Goal: Task Accomplishment & Management: Use online tool/utility

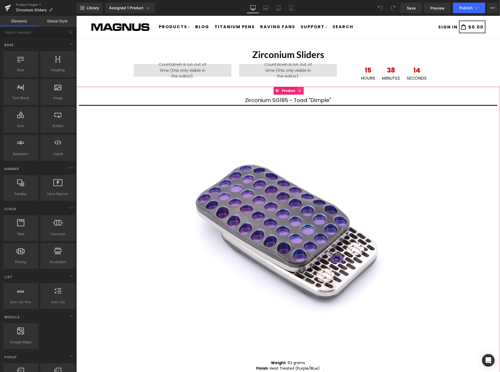
click at [299, 89] on icon at bounding box center [300, 91] width 4 height 4
click at [303, 90] on icon at bounding box center [303, 91] width 4 height 4
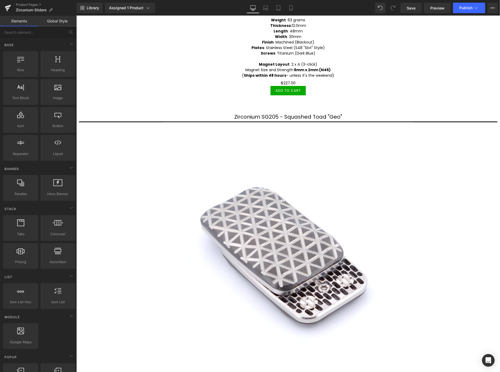
scroll to position [352, 0]
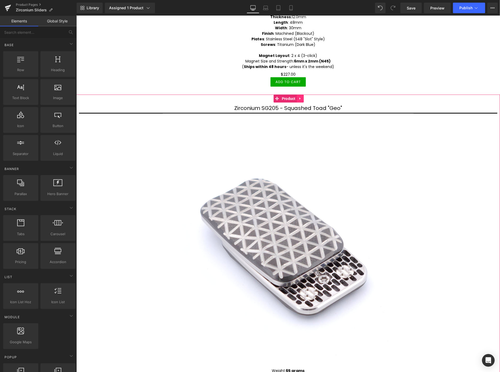
click at [299, 96] on icon at bounding box center [300, 98] width 4 height 4
click at [304, 96] on icon at bounding box center [303, 98] width 4 height 4
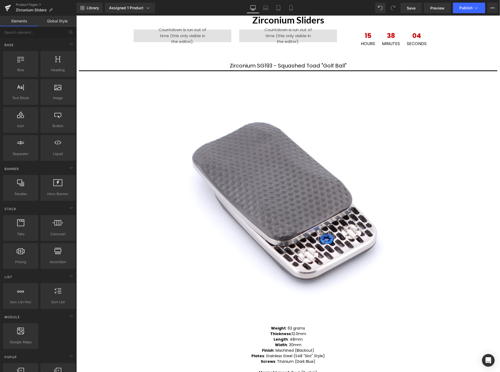
scroll to position [34, 0]
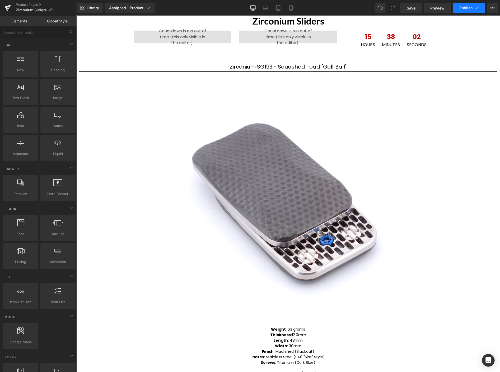
click at [465, 7] on span "Publish" at bounding box center [465, 8] width 13 height 4
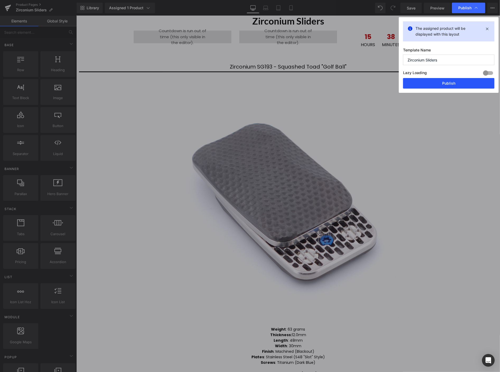
click at [452, 82] on button "Publish" at bounding box center [448, 83] width 91 height 11
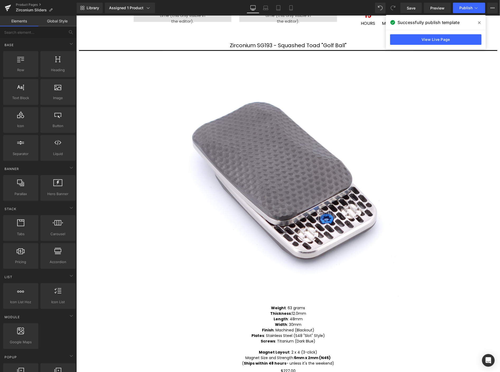
scroll to position [4, 0]
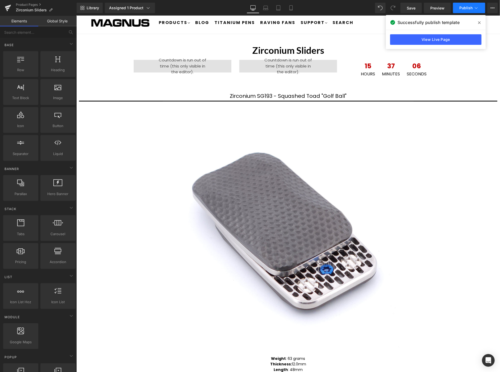
click at [466, 7] on span "Publish" at bounding box center [465, 8] width 13 height 4
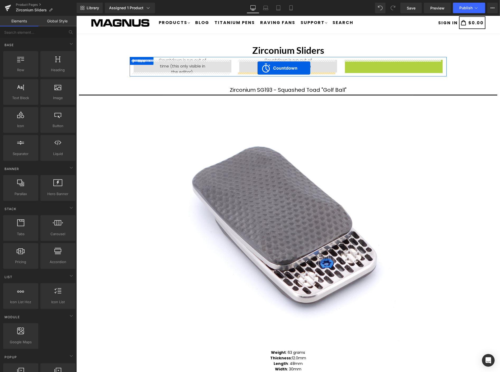
drag, startPoint x: 389, startPoint y: 63, endPoint x: 257, endPoint y: 68, distance: 132.3
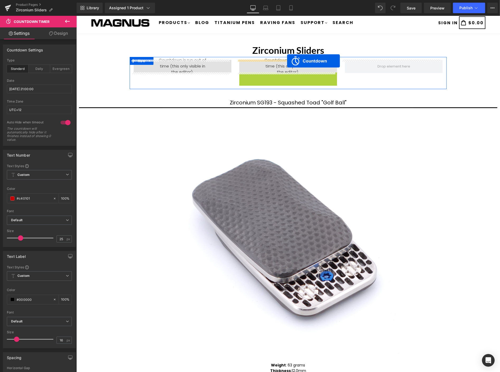
drag, startPoint x: 288, startPoint y: 75, endPoint x: 287, endPoint y: 61, distance: 14.4
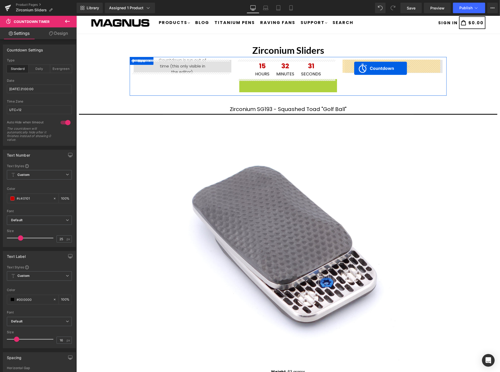
drag, startPoint x: 280, startPoint y: 84, endPoint x: 354, endPoint y: 68, distance: 75.8
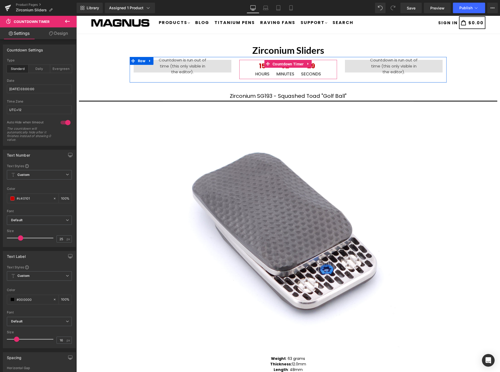
drag, startPoint x: 280, startPoint y: 64, endPoint x: 256, endPoint y: 67, distance: 23.6
click at [280, 64] on span "Countdown Timer" at bounding box center [288, 64] width 34 height 8
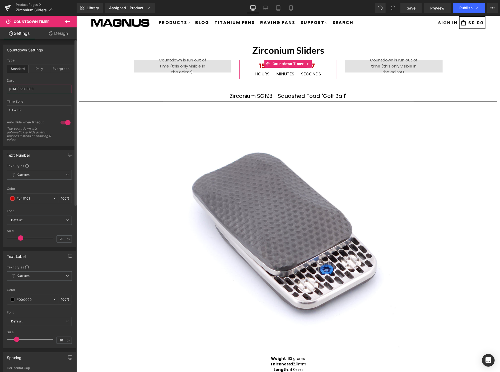
click at [51, 90] on input "[DATE] 21:00:00" at bounding box center [39, 89] width 65 height 9
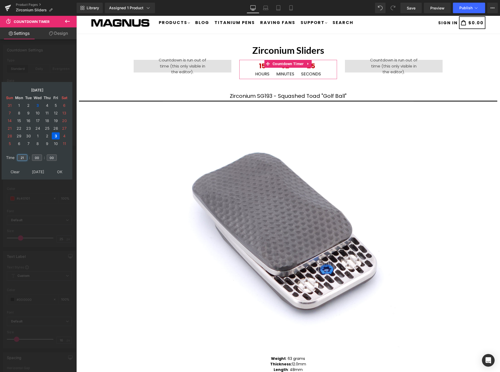
click at [26, 155] on input "21" at bounding box center [22, 158] width 10 height 6
type input "2"
type input "11"
type input "[DATE] 11:00:00"
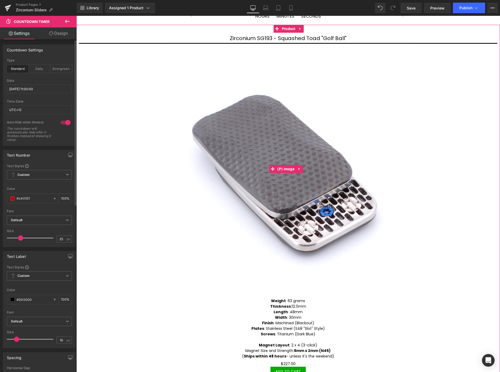
scroll to position [0, 0]
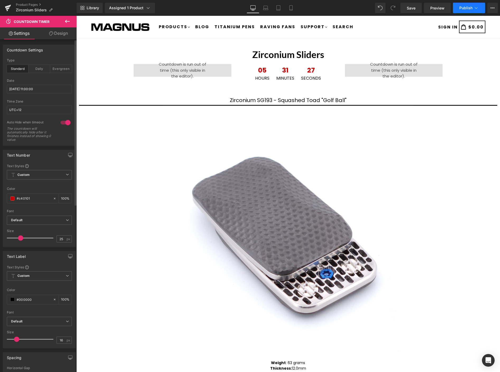
click at [464, 8] on span "Publish" at bounding box center [465, 8] width 13 height 4
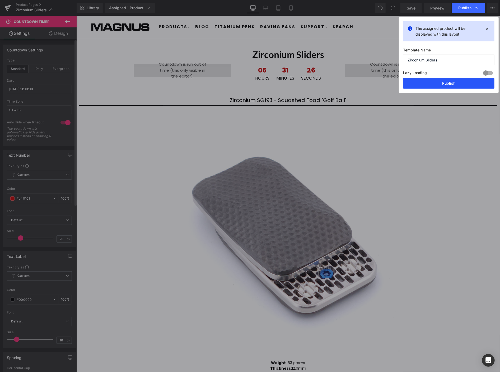
click at [458, 85] on button "Publish" at bounding box center [448, 83] width 91 height 11
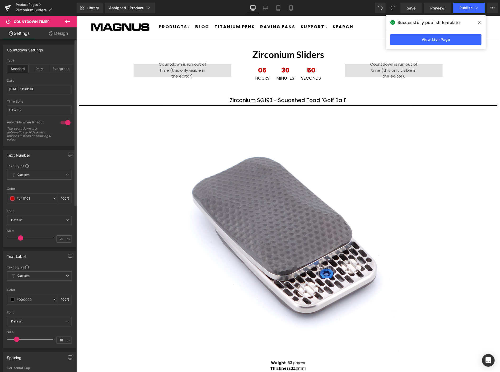
click at [31, 3] on link "Product Pages" at bounding box center [46, 5] width 61 height 4
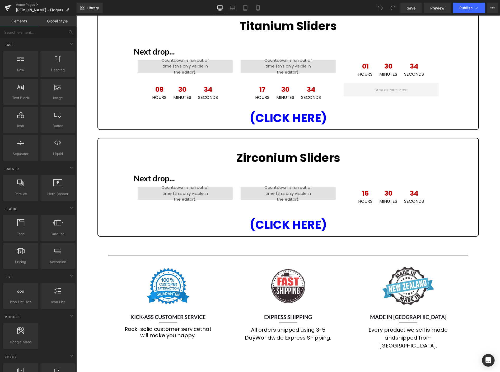
scroll to position [264, 0]
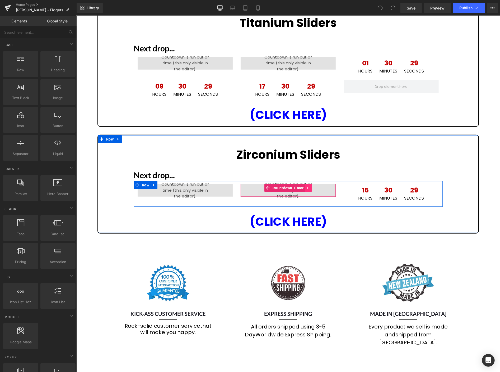
click at [306, 186] on icon at bounding box center [308, 188] width 4 height 4
click at [310, 186] on icon at bounding box center [312, 188] width 4 height 4
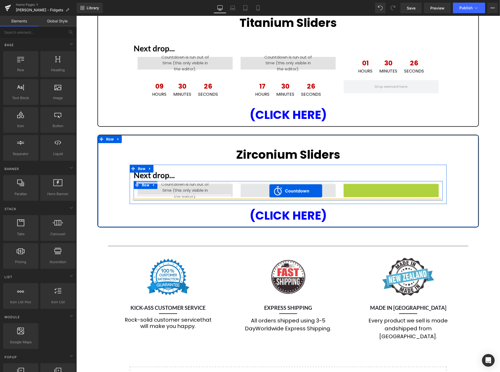
drag, startPoint x: 383, startPoint y: 185, endPoint x: 267, endPoint y: 189, distance: 116.5
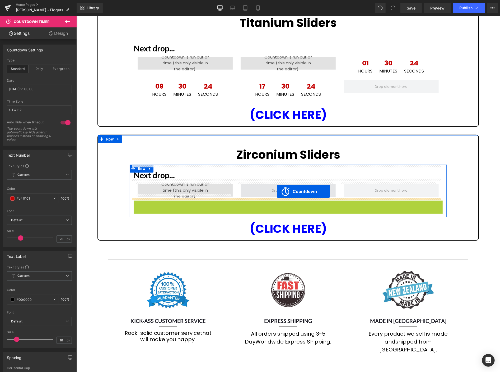
drag, startPoint x: 277, startPoint y: 201, endPoint x: 277, endPoint y: 191, distance: 10.3
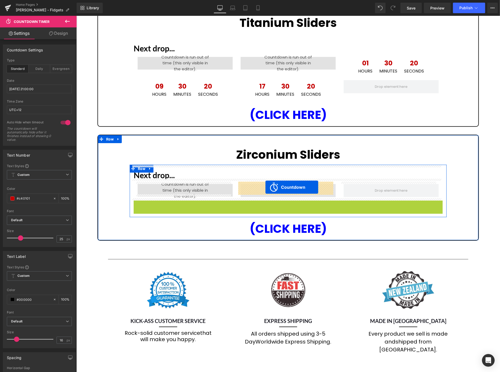
drag, startPoint x: 265, startPoint y: 202, endPoint x: 265, endPoint y: 187, distance: 15.3
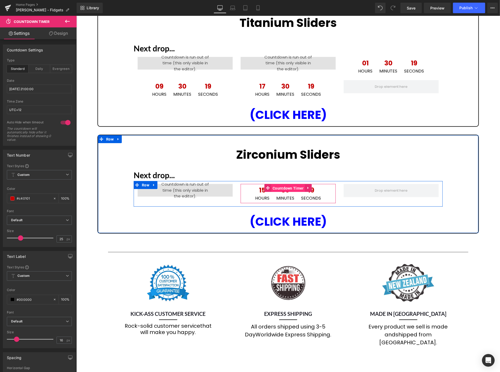
click at [283, 186] on span "Countdown Timer" at bounding box center [288, 188] width 34 height 8
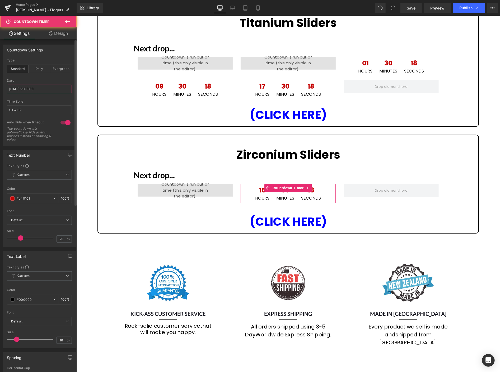
click at [61, 90] on input "[DATE] 21:00:00" at bounding box center [39, 89] width 65 height 9
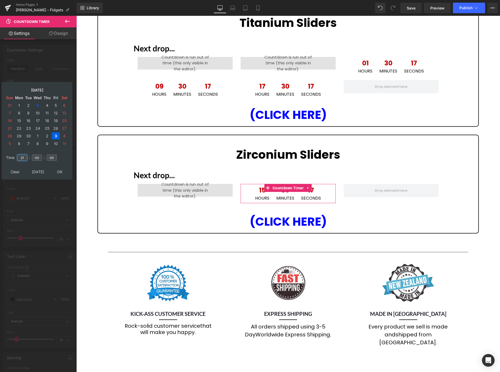
click at [26, 155] on input "21" at bounding box center [22, 158] width 10 height 6
type input "2"
type input "11"
type input "[DATE] 11:00:00"
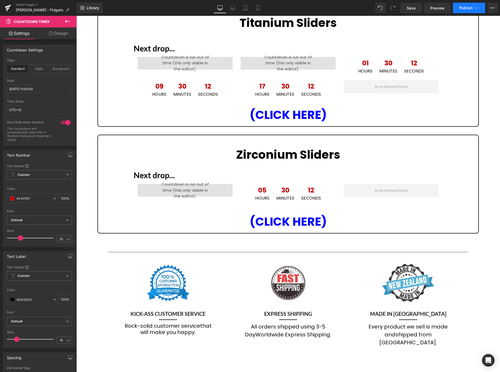
click at [467, 9] on span "Publish" at bounding box center [465, 8] width 13 height 4
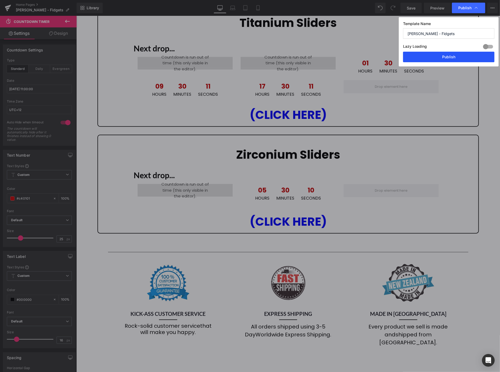
click at [444, 56] on button "Publish" at bounding box center [448, 57] width 91 height 11
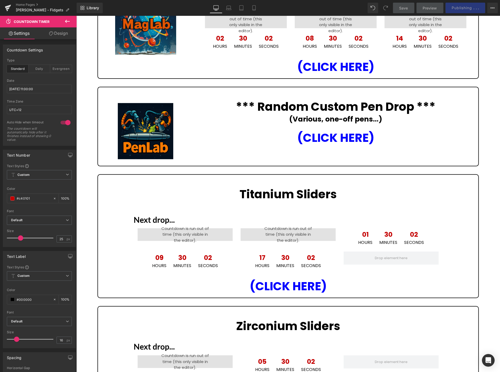
scroll to position [88, 0]
